Goal: Navigation & Orientation: Find specific page/section

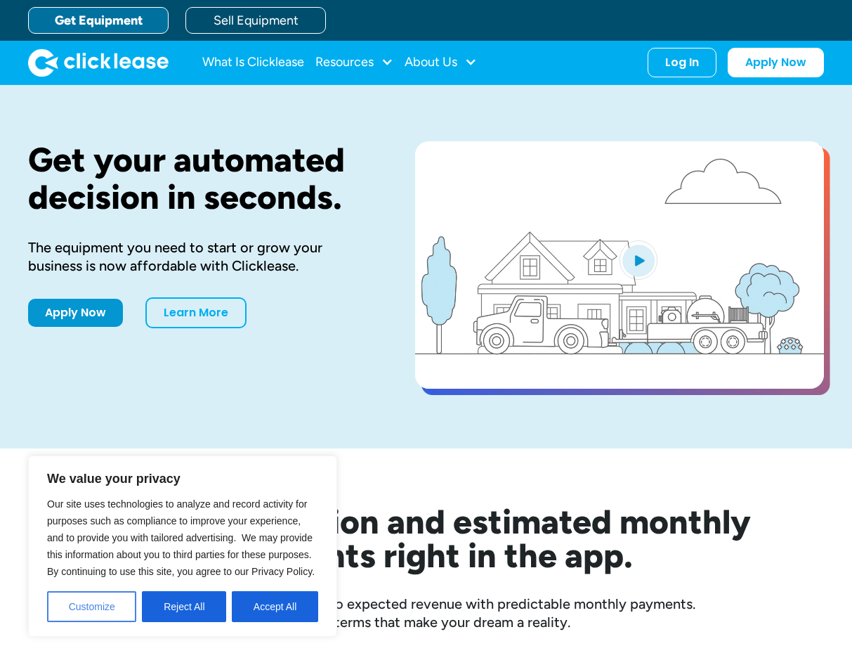
click at [72, 550] on button "Customize" at bounding box center [91, 606] width 89 height 31
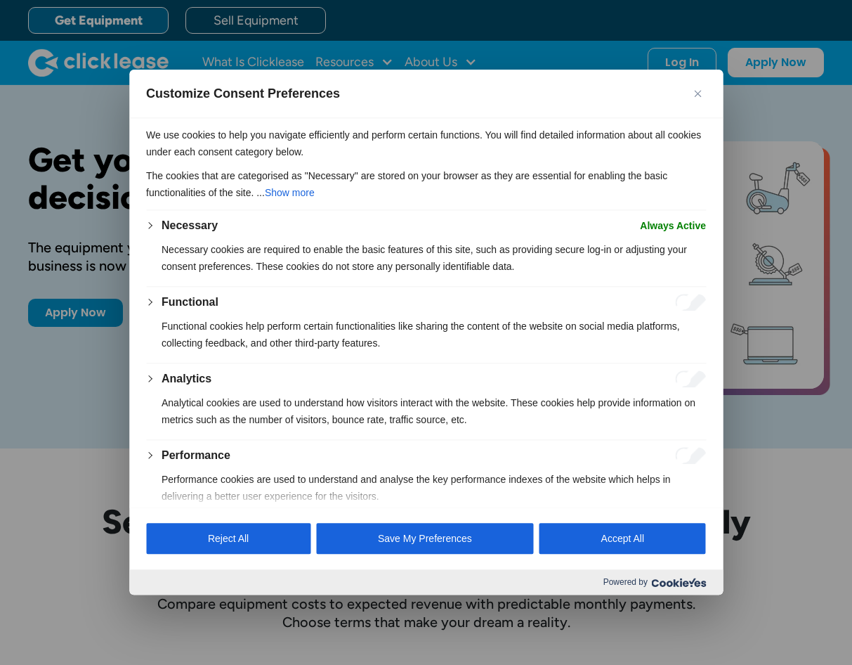
click at [413, 540] on button "Save My Preferences" at bounding box center [425, 539] width 218 height 31
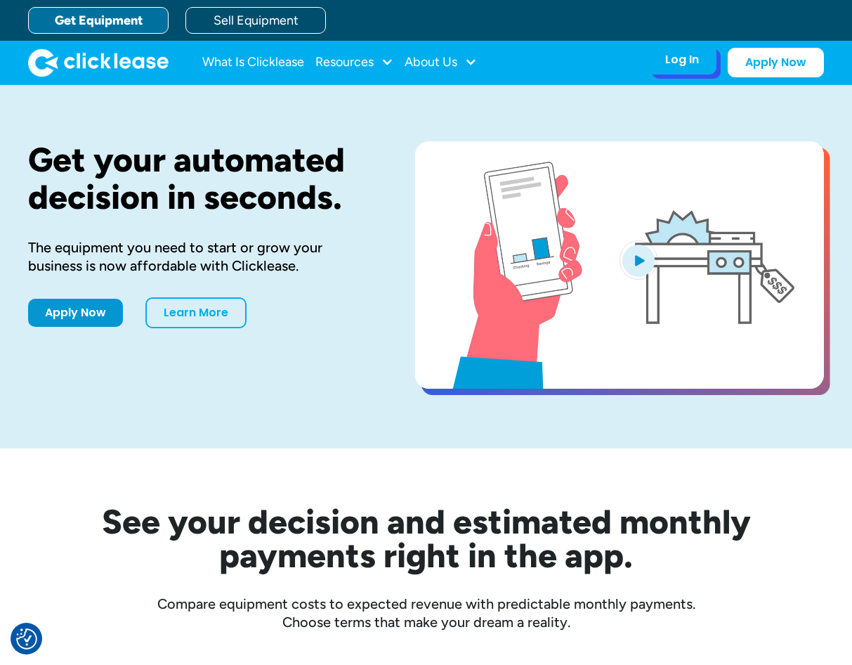
click at [684, 62] on div "Log In" at bounding box center [682, 60] width 34 height 14
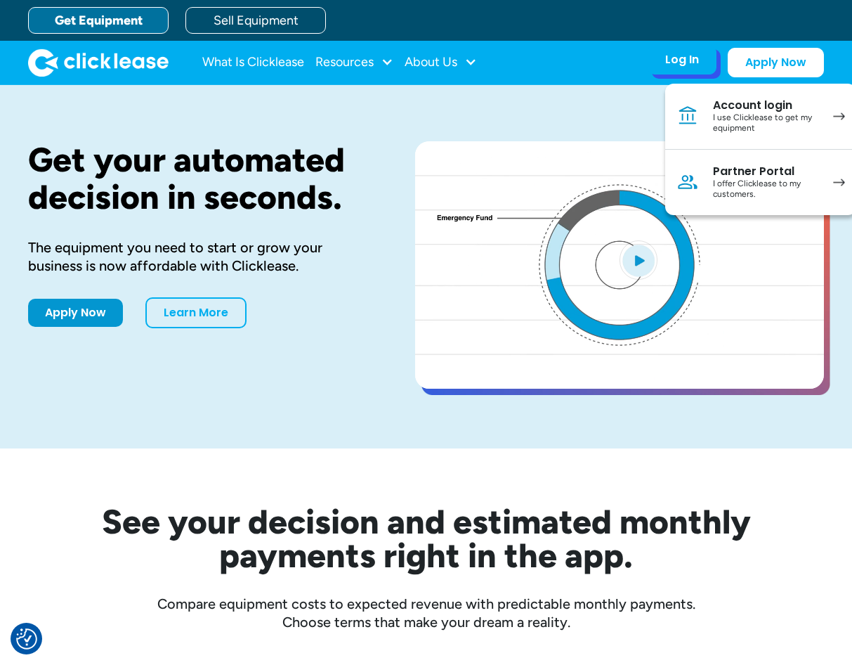
click at [734, 186] on div "I offer Clicklease to my customers." at bounding box center [766, 189] width 106 height 22
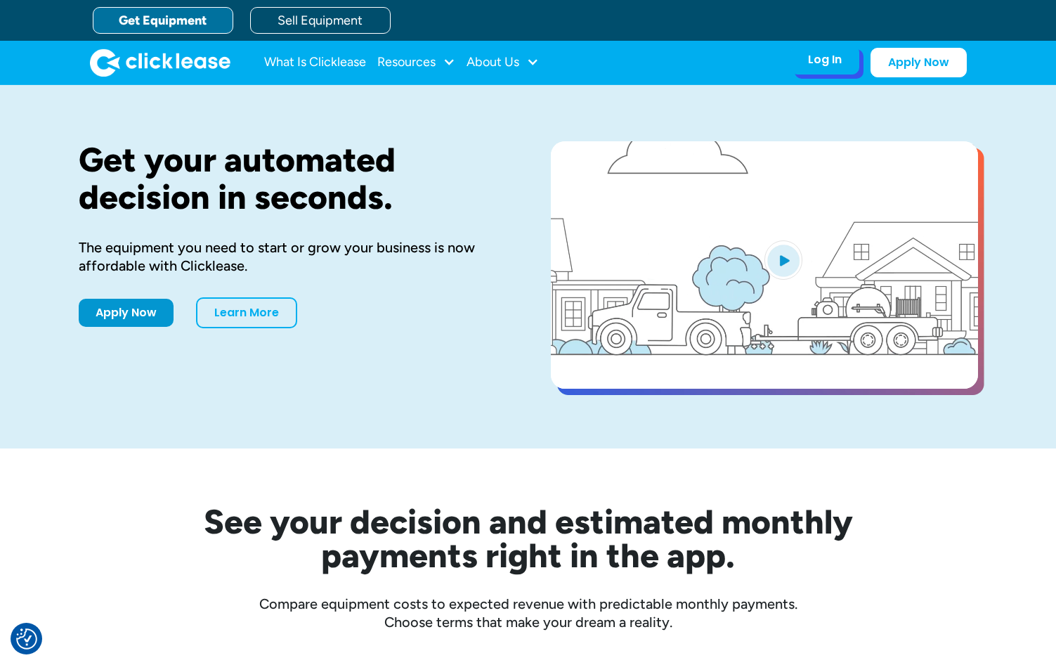
click at [831, 68] on div "Log In Account login I use Clicklease to get my equipment Partner Portal I offe…" at bounding box center [825, 60] width 69 height 30
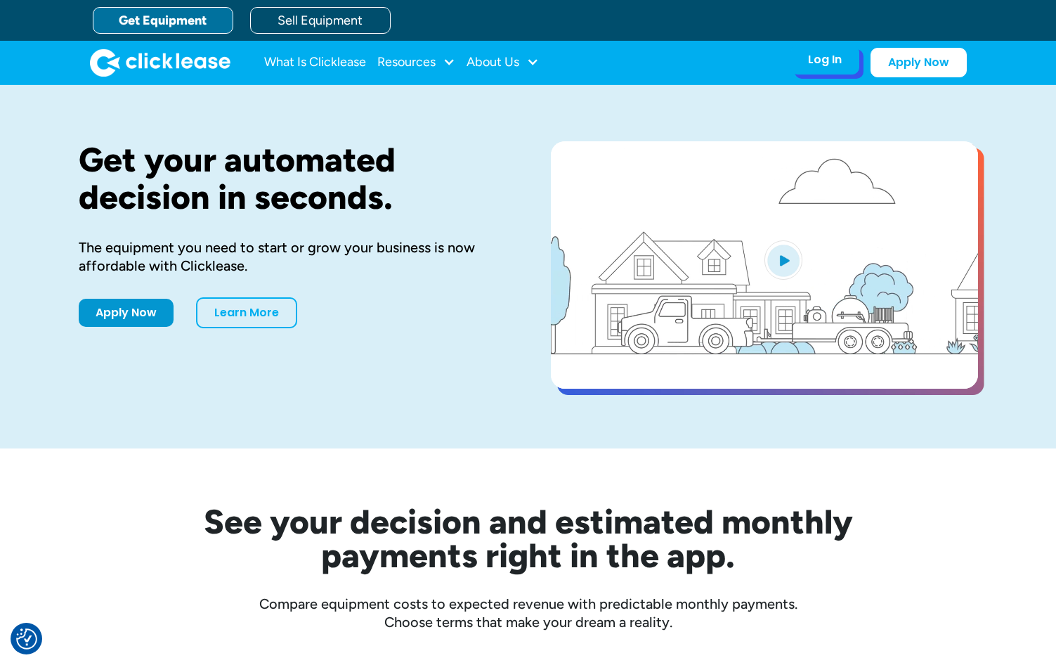
click at [829, 63] on div "Log In" at bounding box center [825, 60] width 34 height 14
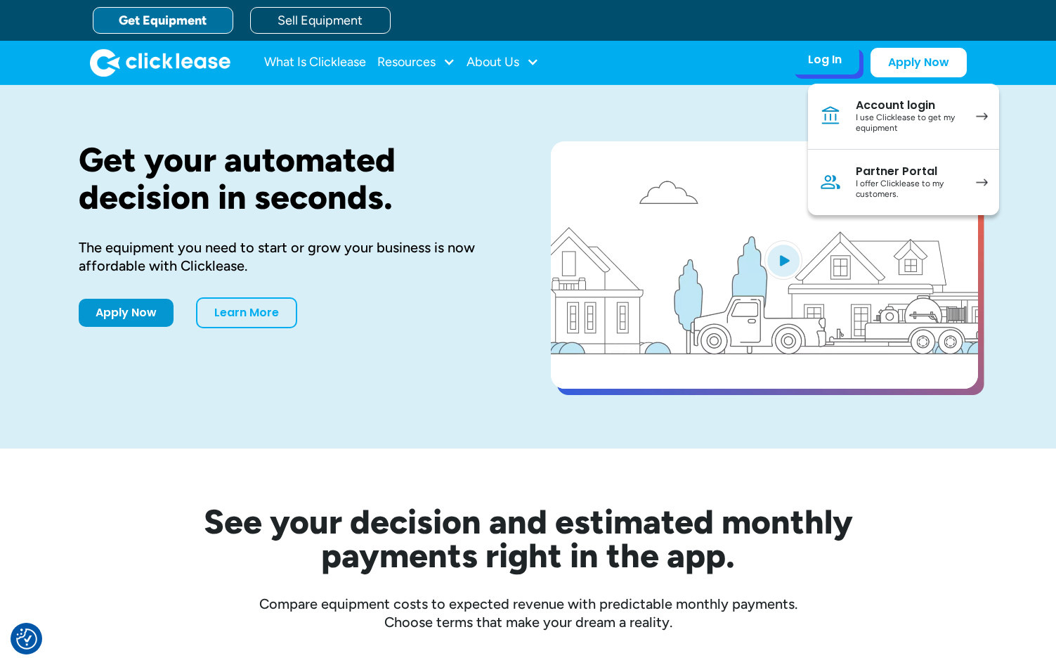
click at [905, 180] on div "I offer Clicklease to my customers." at bounding box center [909, 189] width 106 height 22
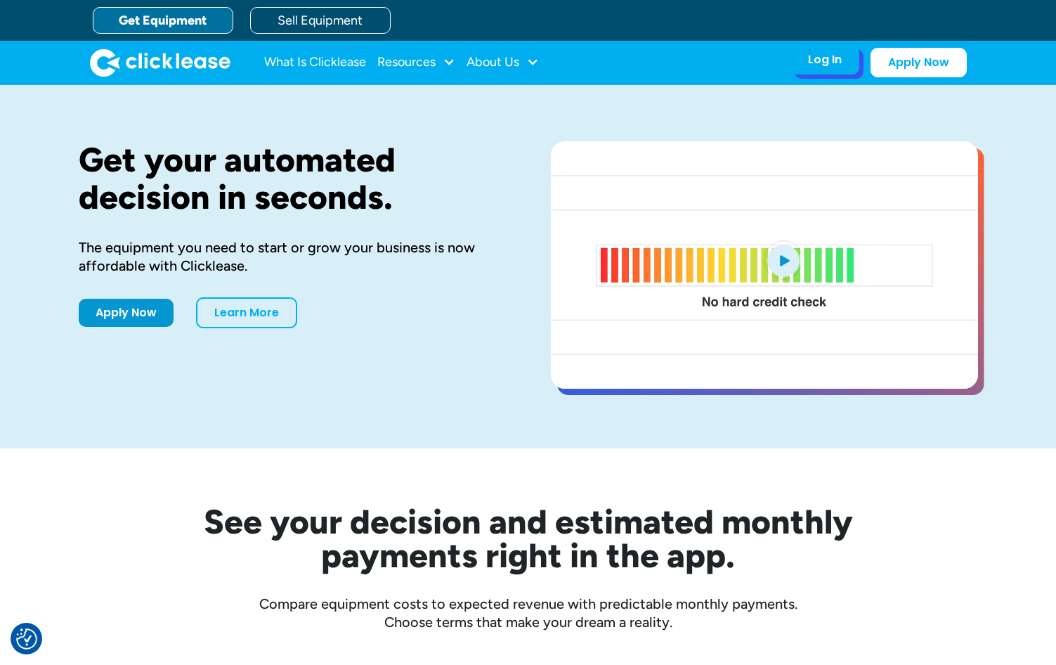
click at [834, 64] on div "Log In" at bounding box center [825, 60] width 34 height 14
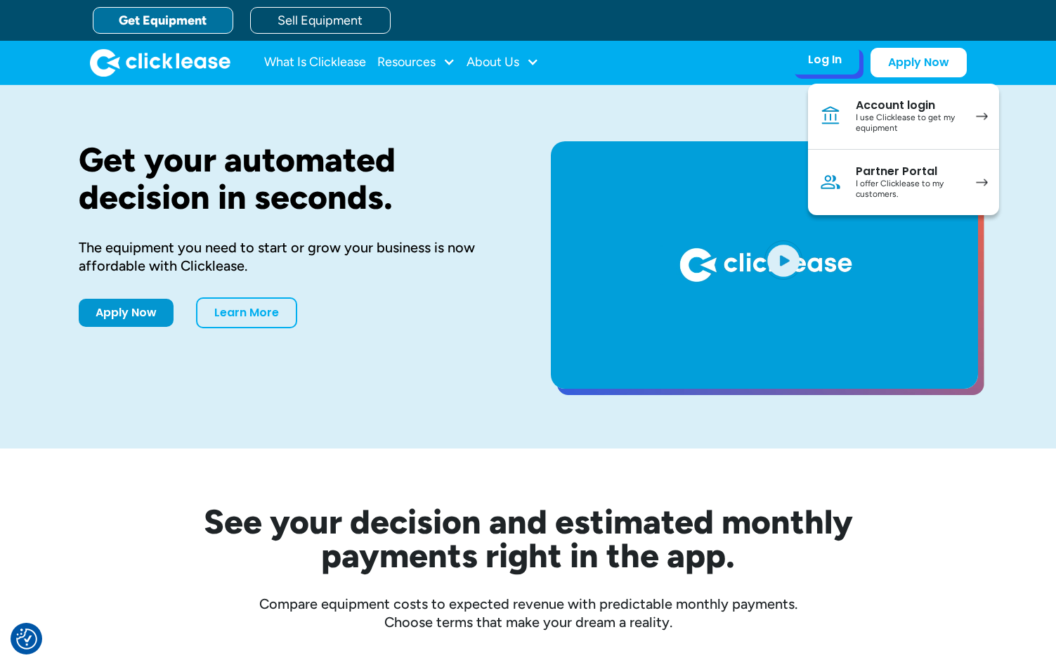
click at [884, 116] on div "I use Clicklease to get my equipment" at bounding box center [909, 123] width 106 height 22
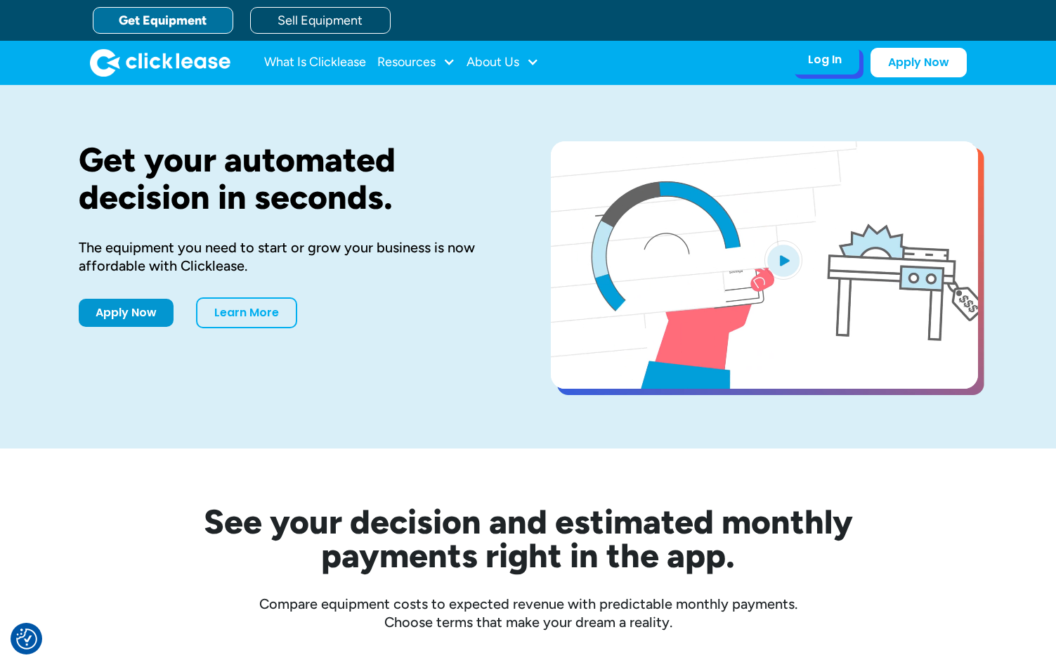
click at [824, 69] on div "Log In Account login I use Clicklease to get my equipment Partner Portal I offe…" at bounding box center [825, 60] width 69 height 30
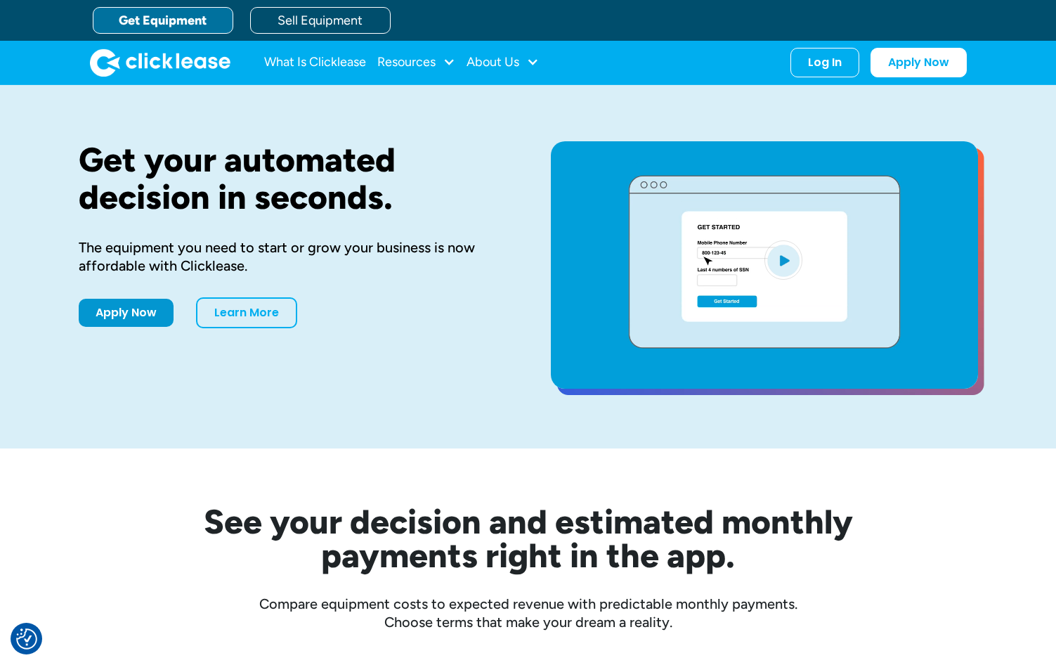
click at [417, 370] on div "Get your automated decision in seconds. The equipment you need to start or grow…" at bounding box center [292, 266] width 427 height 251
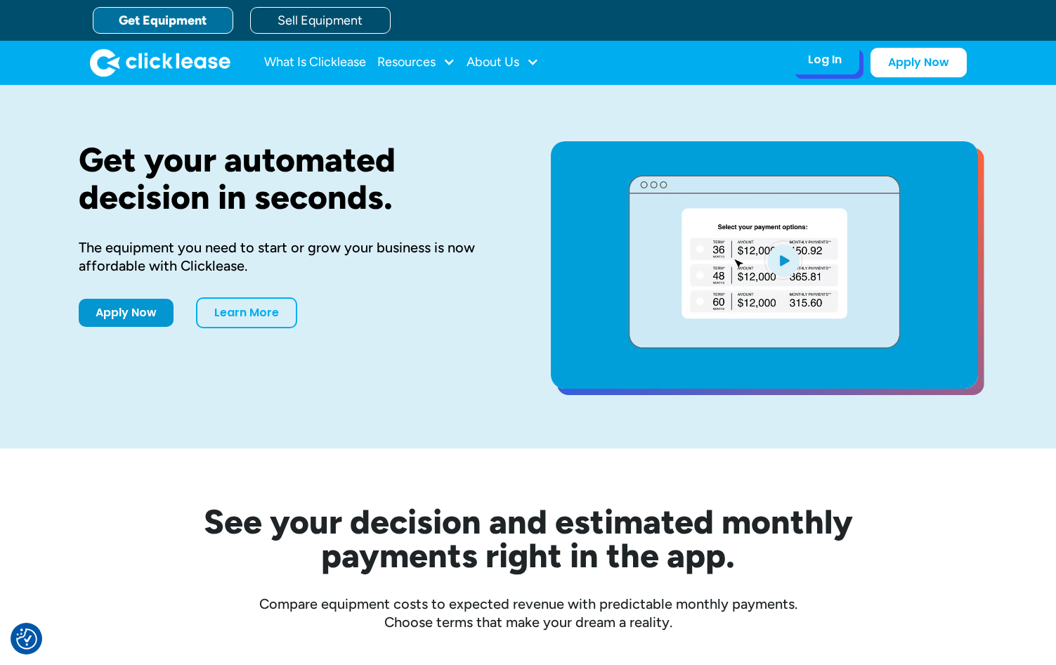
click at [836, 57] on div "Log In" at bounding box center [825, 60] width 34 height 14
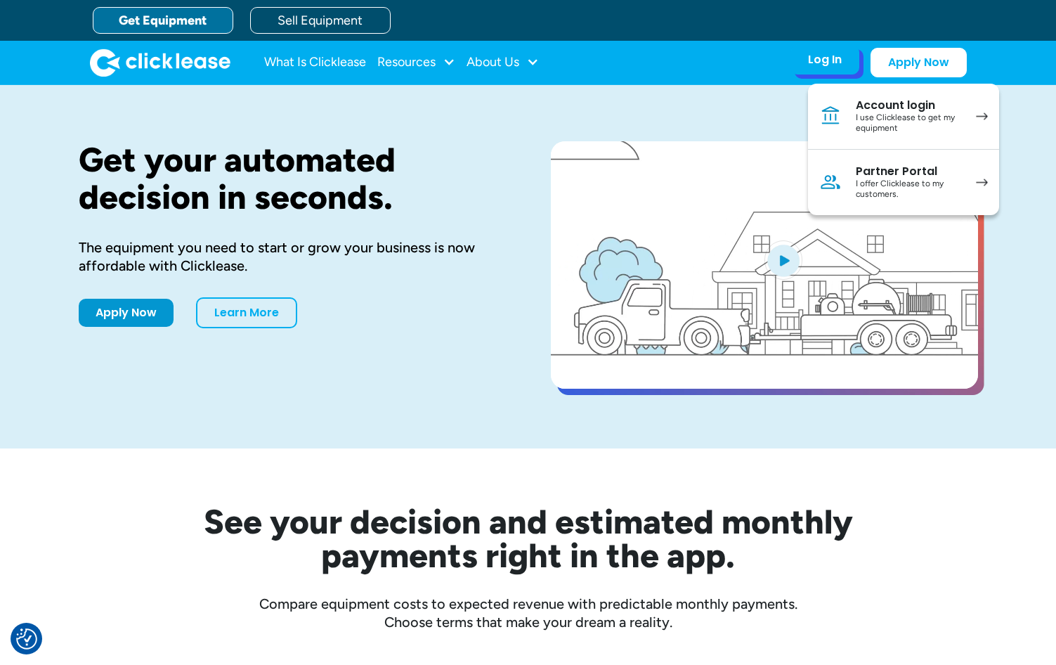
click at [868, 180] on div "I offer Clicklease to my customers." at bounding box center [909, 189] width 106 height 22
